Goal: Task Accomplishment & Management: Manage account settings

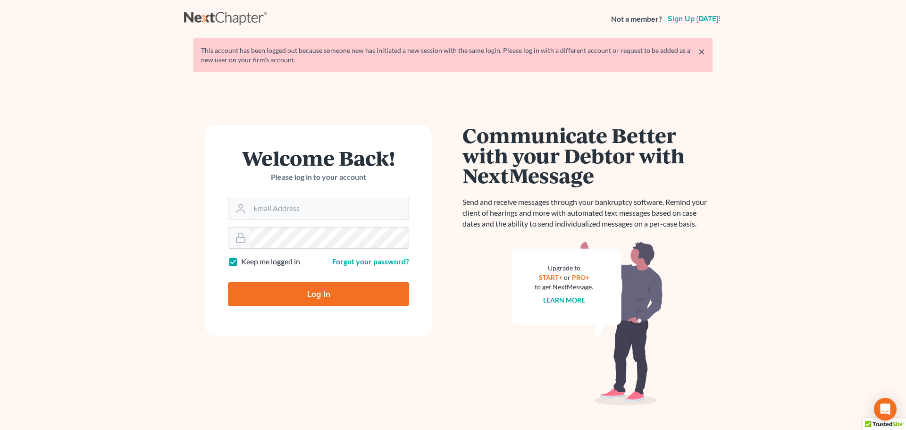
type input "alicialodcm@gmail.com"
click at [327, 298] on input "Log In" at bounding box center [318, 294] width 181 height 24
type input "Thinking..."
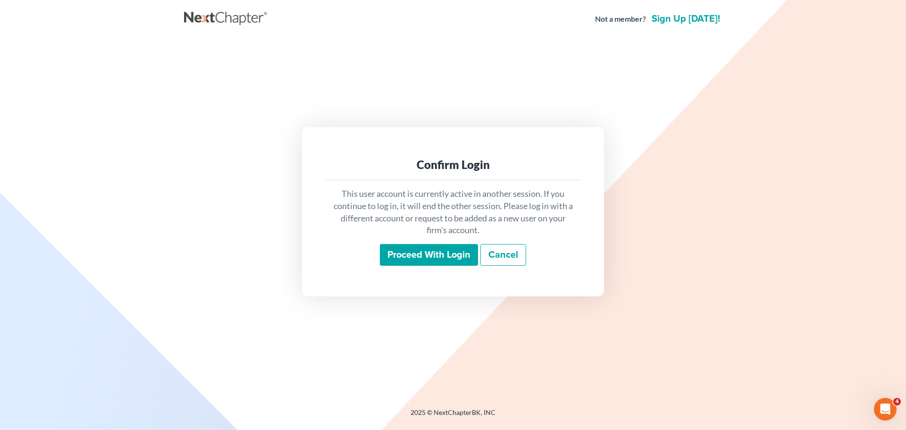
click at [419, 251] on input "Proceed with login" at bounding box center [429, 255] width 98 height 22
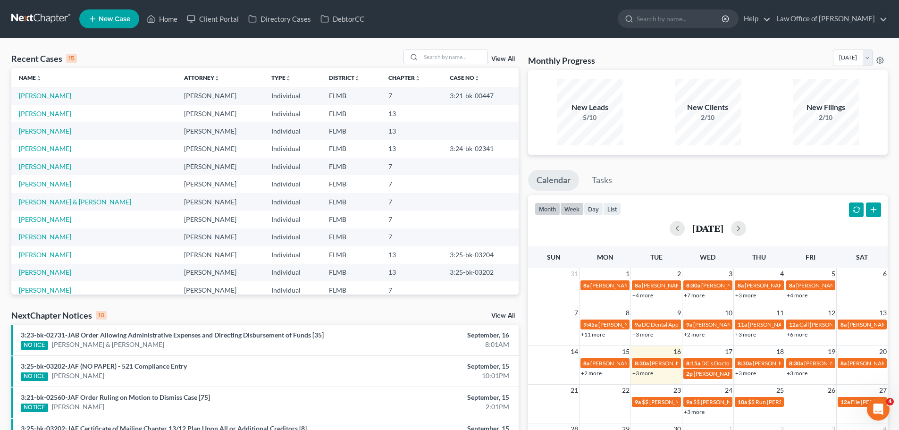
click at [566, 213] on button "week" at bounding box center [572, 208] width 24 height 13
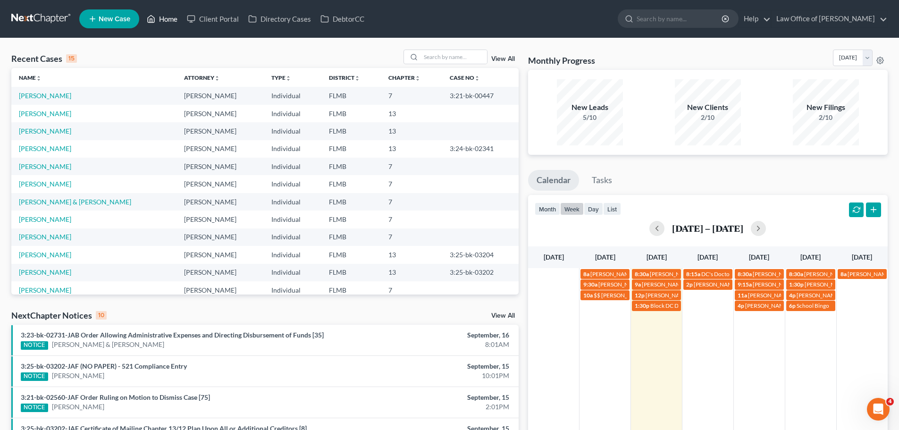
click at [174, 17] on link "Home" at bounding box center [162, 18] width 40 height 17
